Goal: Transaction & Acquisition: Purchase product/service

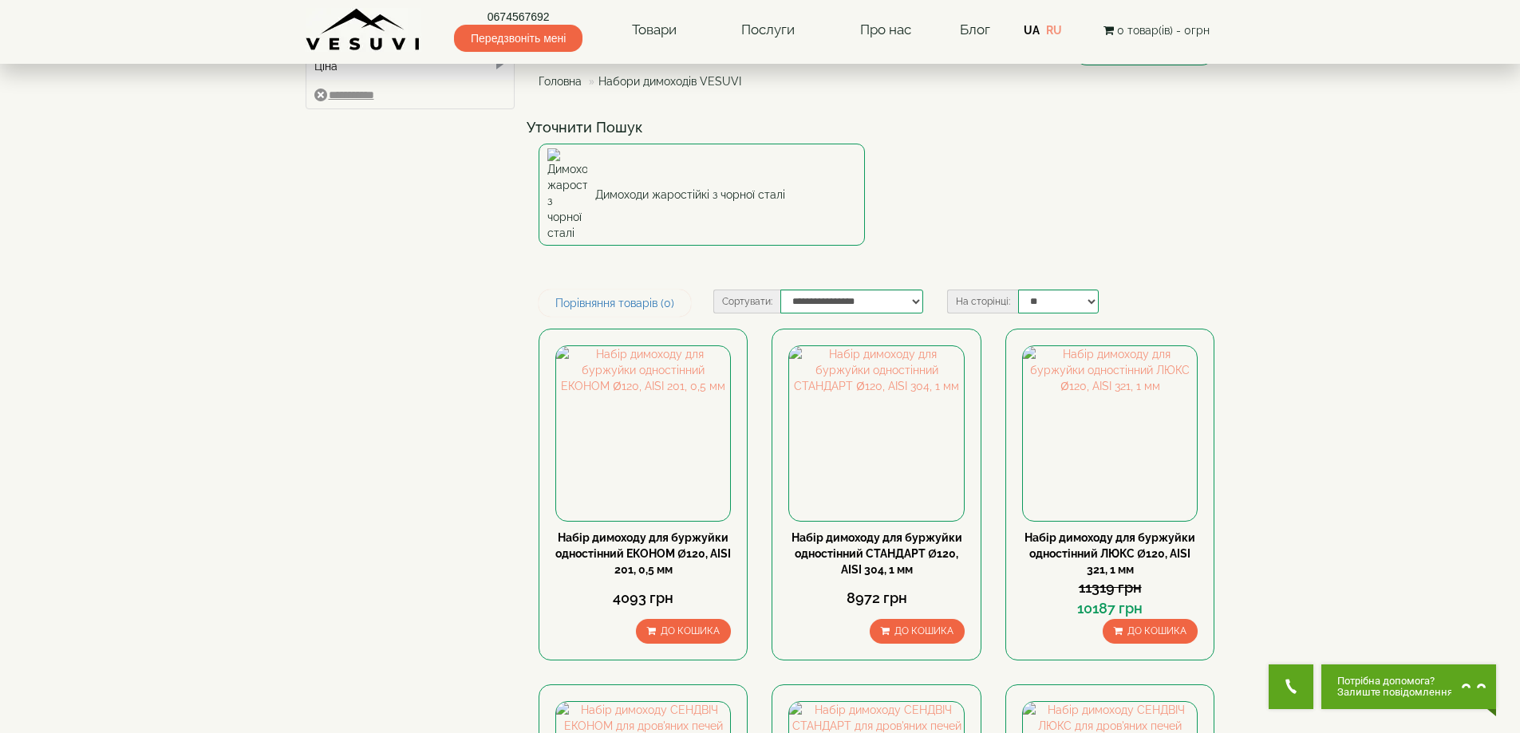
scroll to position [160, 0]
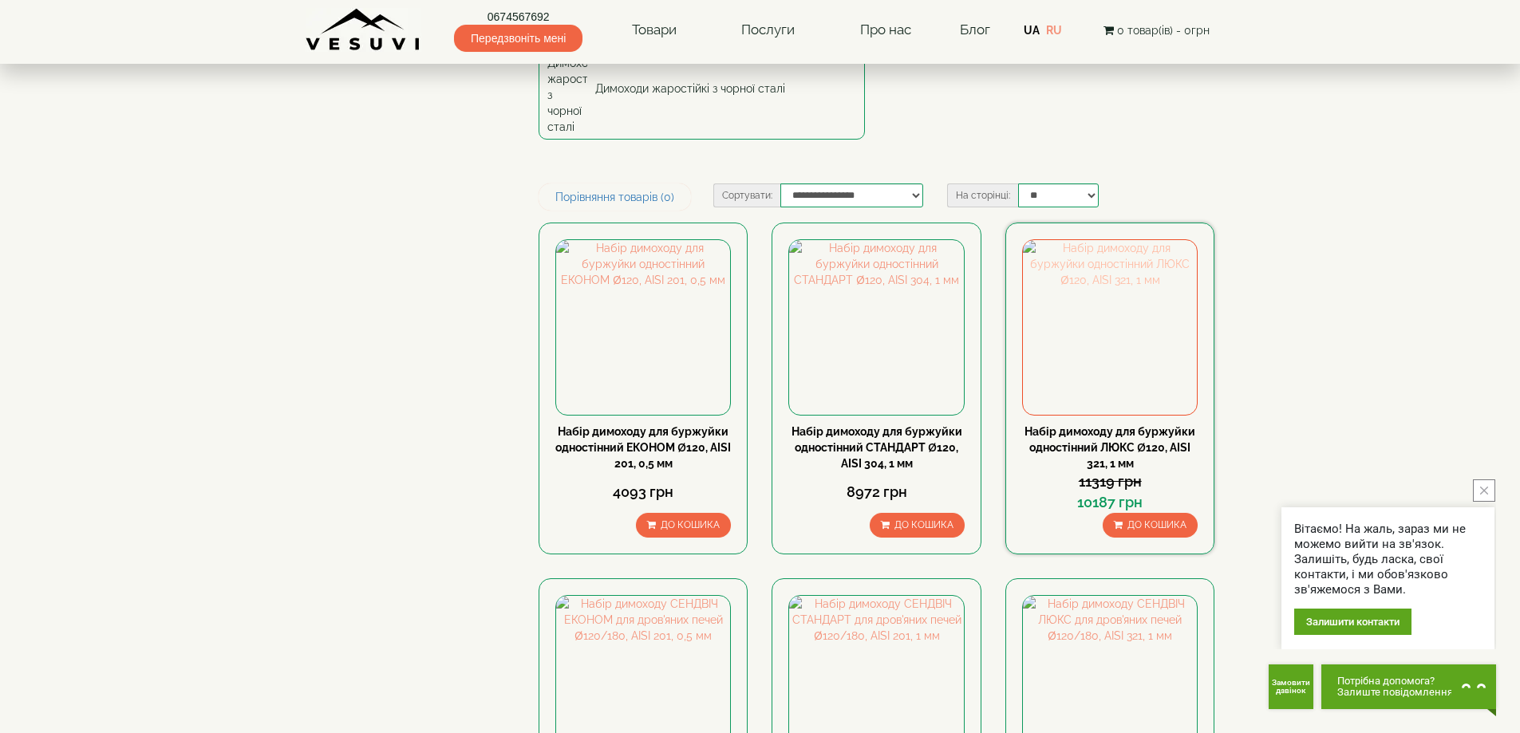
click at [1097, 291] on img at bounding box center [1110, 327] width 174 height 174
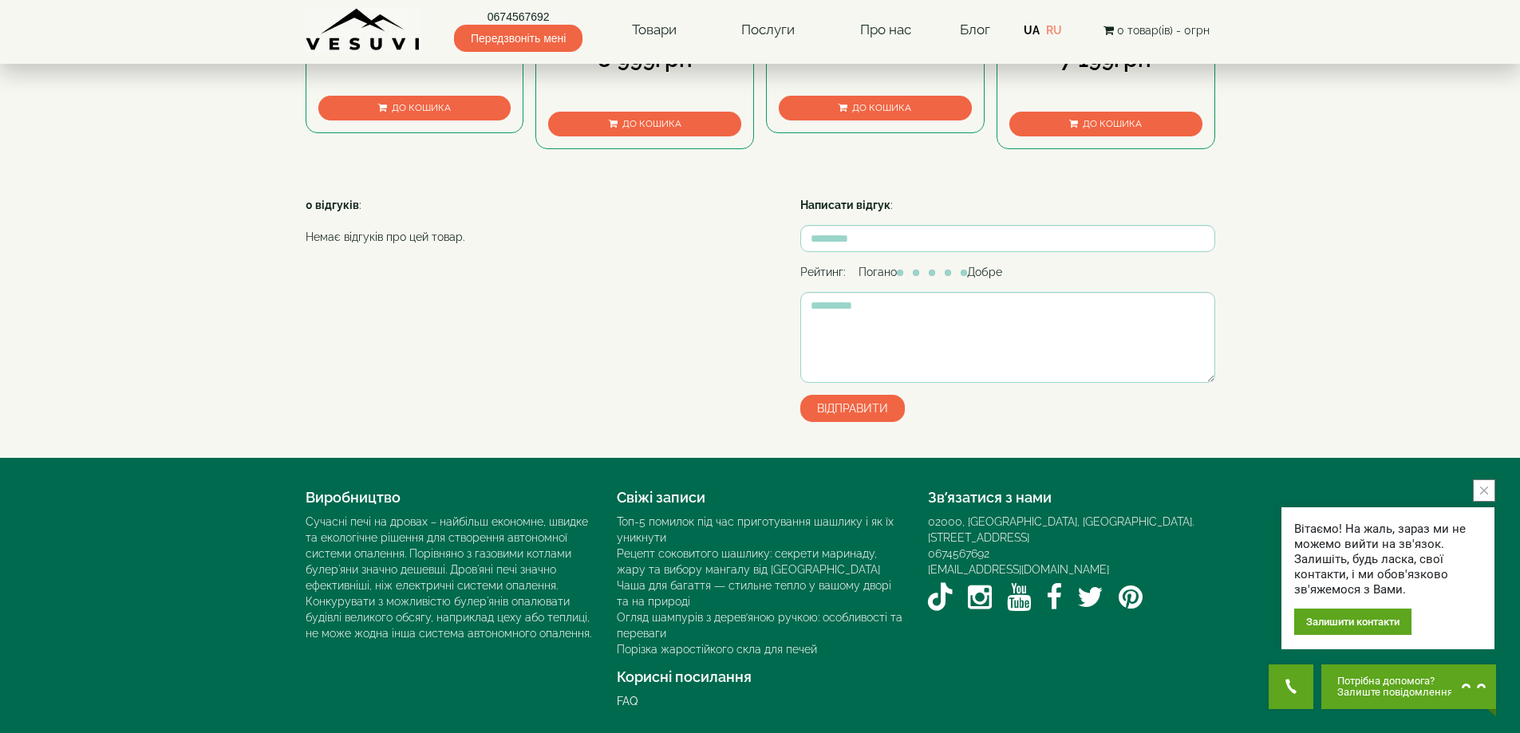
scroll to position [1038, 0]
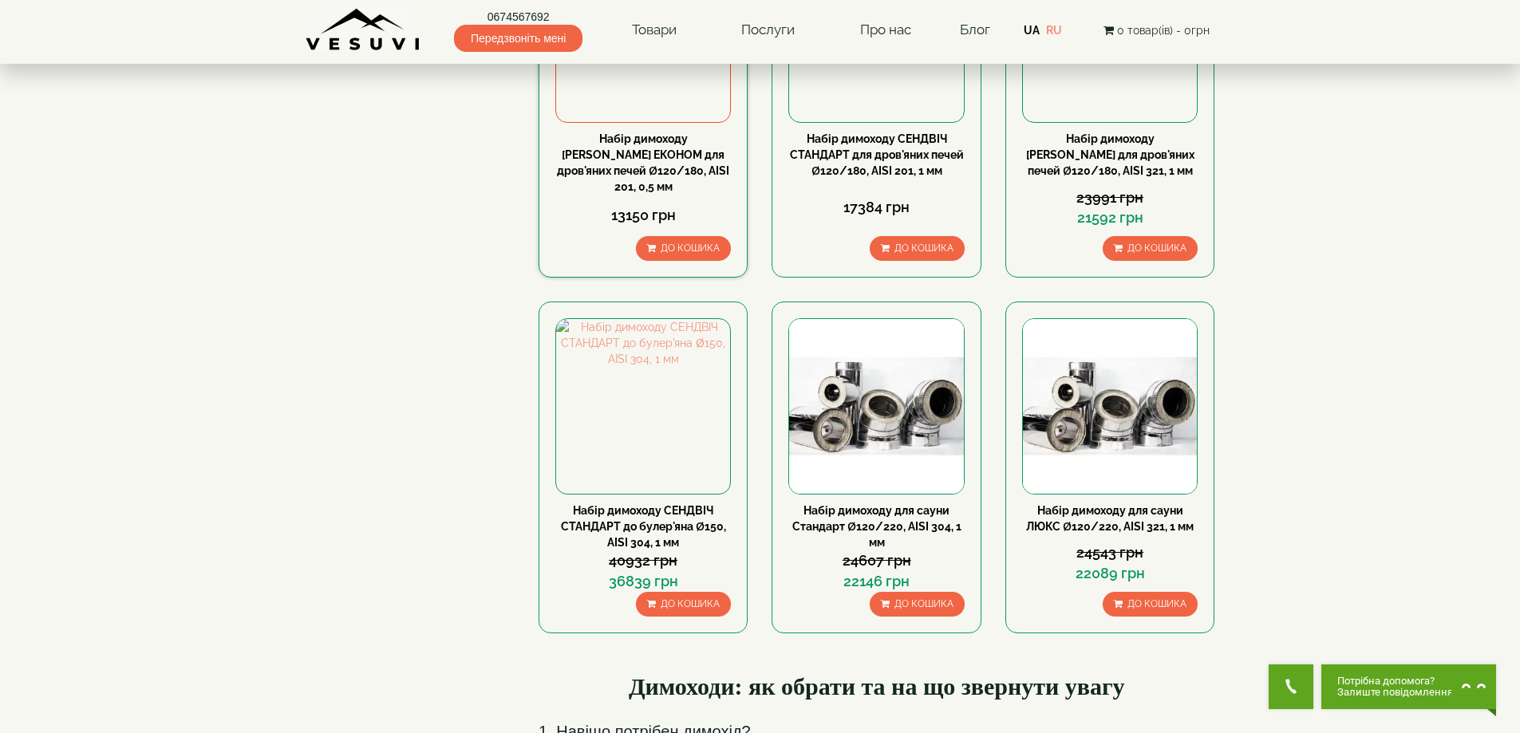
scroll to position [479, 0]
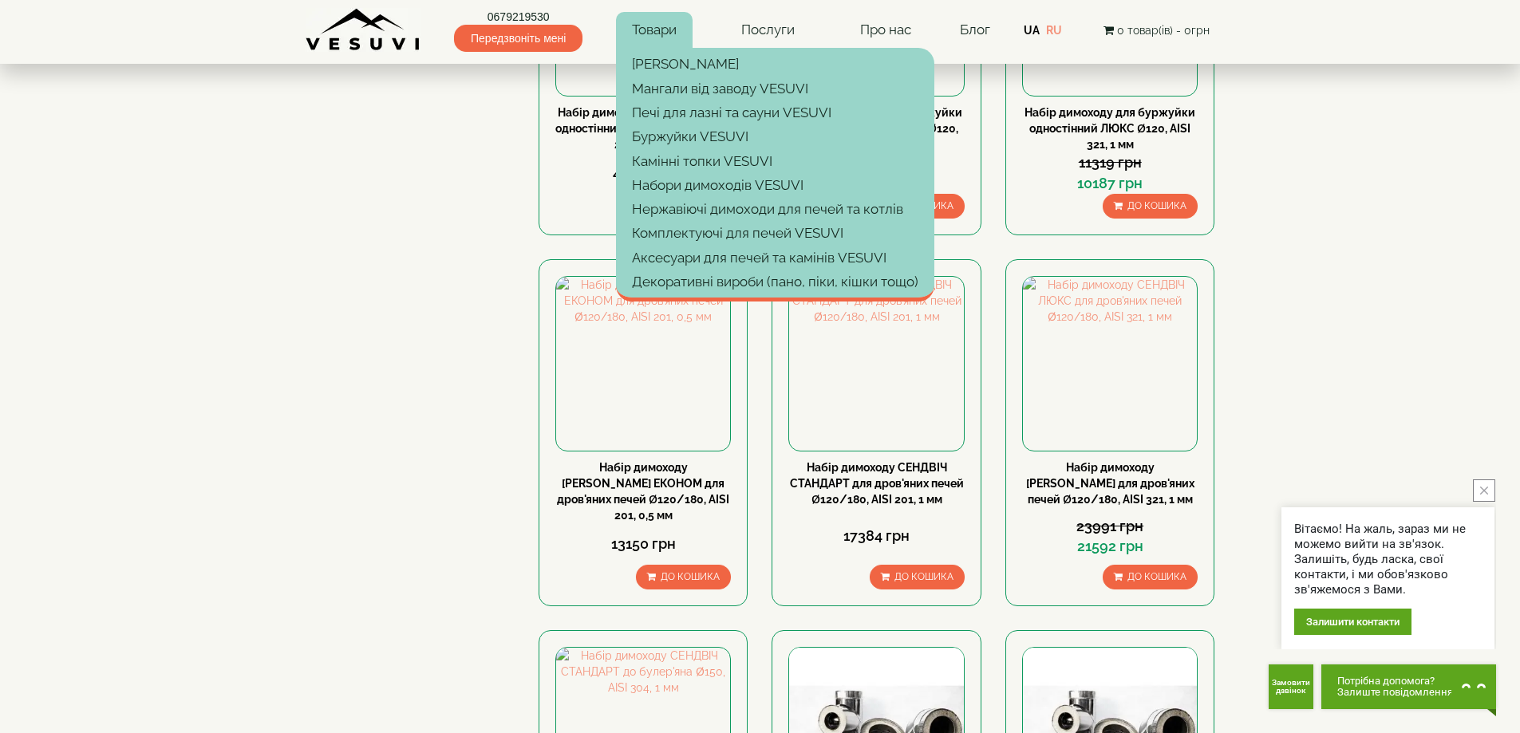
click at [663, 26] on link "Товари" at bounding box center [654, 30] width 77 height 37
click at [708, 211] on link "Нержавіючі димоходи для печей та котлів" at bounding box center [775, 209] width 318 height 24
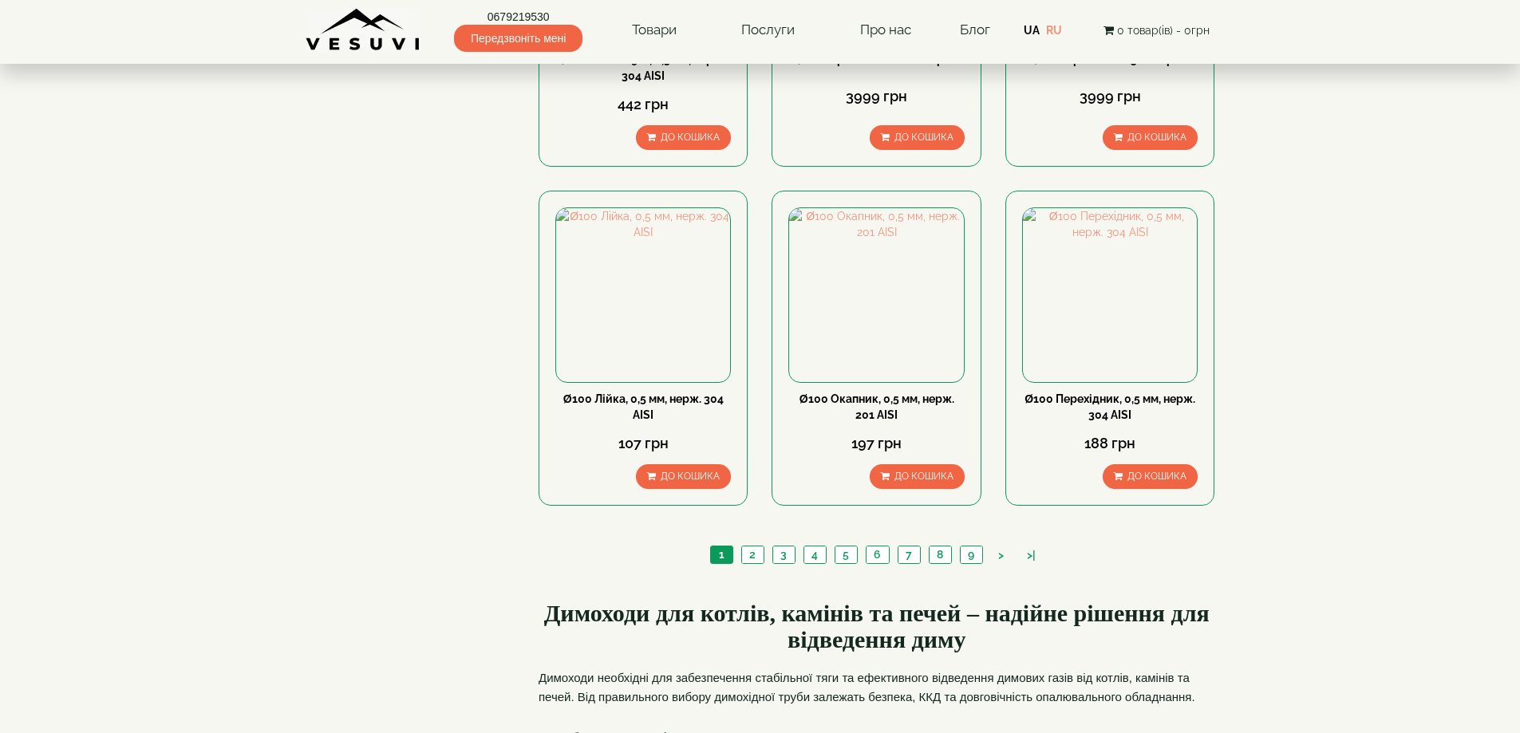
scroll to position [1596, 0]
